Goal: Task Accomplishment & Management: Manage account settings

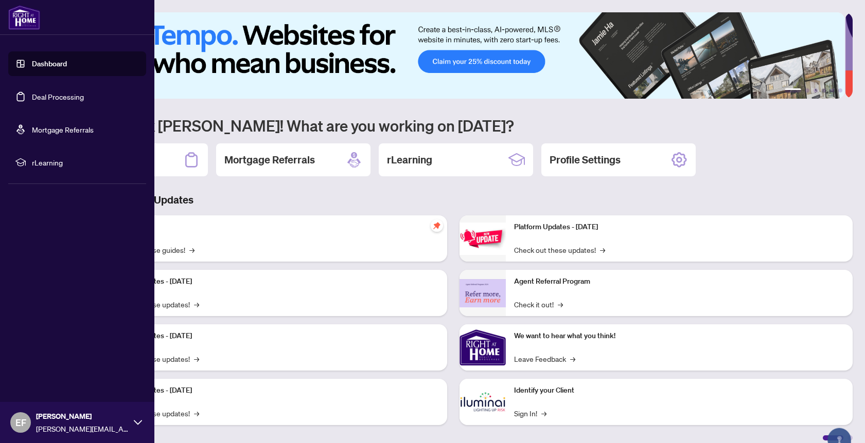
click at [44, 100] on link "Deal Processing" at bounding box center [58, 96] width 52 height 9
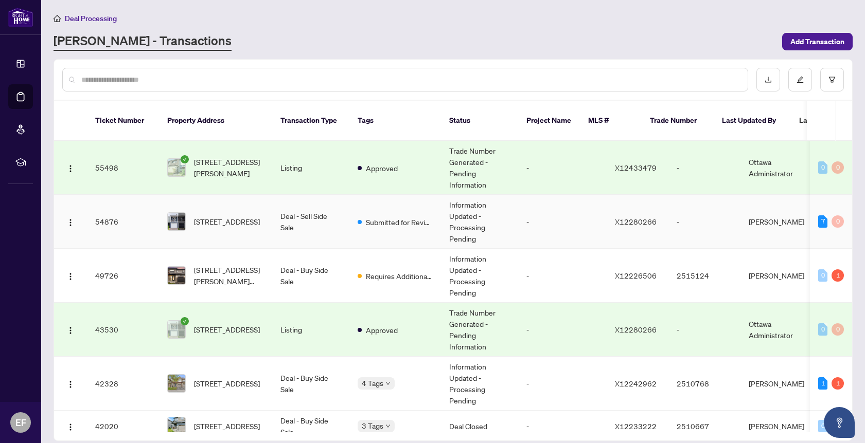
click at [330, 213] on td "Deal - Sell Side Sale" at bounding box center [310, 222] width 77 height 54
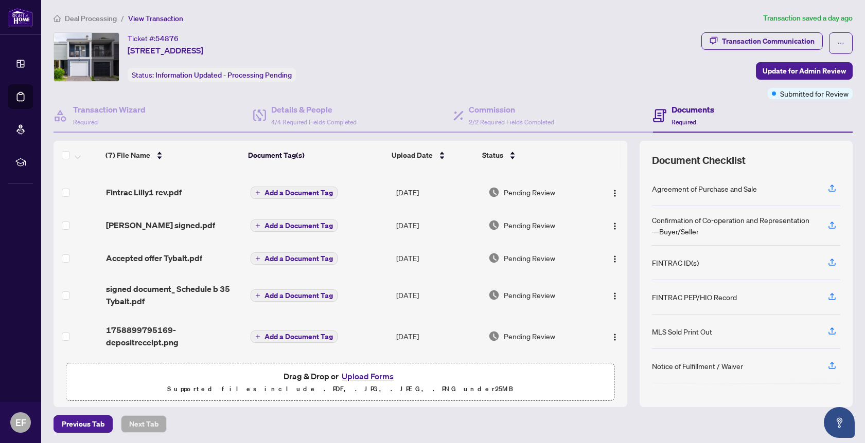
scroll to position [1, 0]
click at [136, 328] on span "1758899795169-depositreceipt.png" at bounding box center [174, 336] width 136 height 25
